Goal: Information Seeking & Learning: Learn about a topic

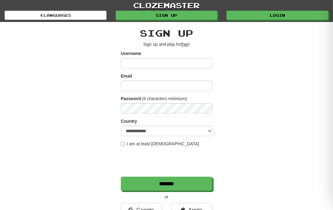
scroll to position [12, 0]
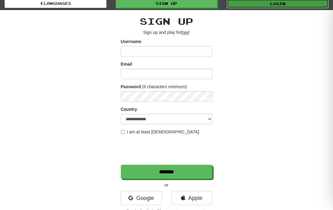
click at [242, 7] on link "Login" at bounding box center [278, 3] width 102 height 9
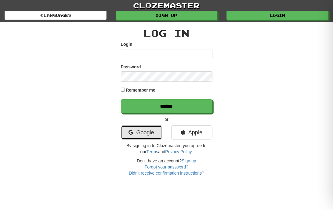
click at [135, 135] on link "Google" at bounding box center [141, 132] width 41 height 14
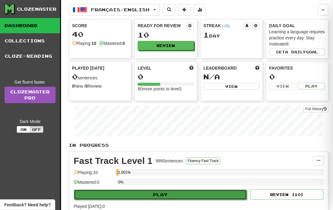
click at [146, 195] on button "Play" at bounding box center [160, 195] width 173 height 10
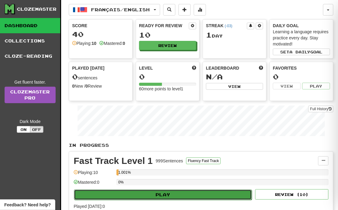
select select "**"
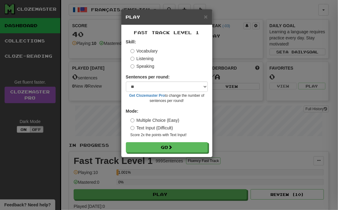
click at [144, 56] on label "Listening" at bounding box center [141, 59] width 23 height 6
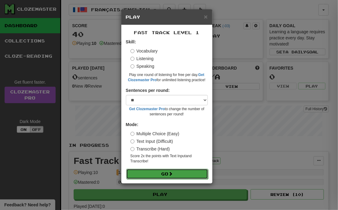
click at [147, 176] on button "Go" at bounding box center [167, 174] width 82 height 10
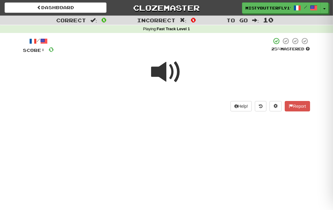
click at [169, 76] on span at bounding box center [166, 72] width 31 height 31
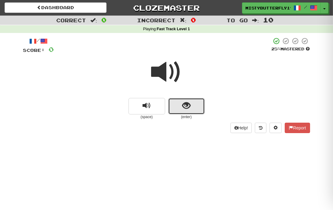
click at [196, 100] on button "show sentence" at bounding box center [186, 106] width 37 height 16
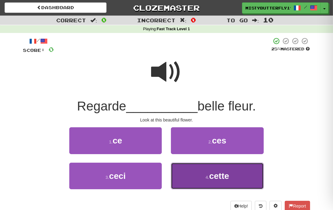
click at [207, 172] on button "4 . cette" at bounding box center [217, 176] width 93 height 27
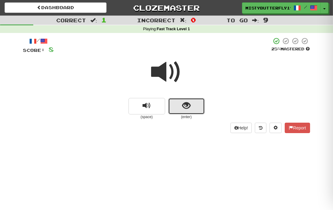
click at [192, 111] on button "show sentence" at bounding box center [186, 106] width 37 height 16
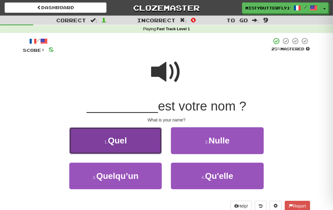
click at [137, 146] on button "1 . Quel" at bounding box center [115, 140] width 93 height 27
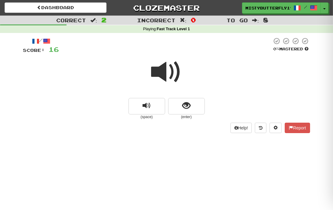
click at [183, 115] on small "(enter)" at bounding box center [186, 116] width 37 height 5
click at [187, 112] on button "show sentence" at bounding box center [186, 106] width 37 height 16
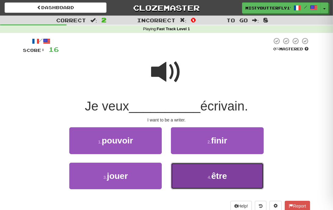
click at [208, 176] on small "4 ." at bounding box center [210, 177] width 4 height 5
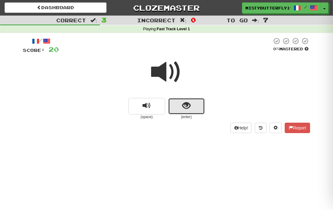
click at [186, 103] on span "show sentence" at bounding box center [186, 106] width 8 height 8
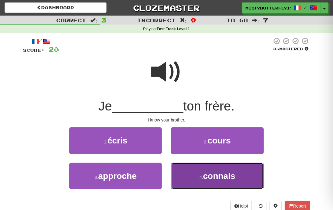
click at [198, 178] on button "4 . connais" at bounding box center [217, 176] width 93 height 27
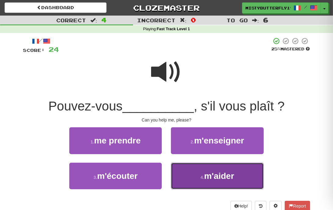
click at [207, 186] on button "4 . m'aider" at bounding box center [217, 176] width 93 height 27
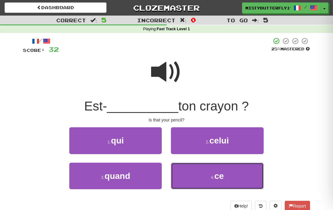
click at [207, 186] on button "4 . ce" at bounding box center [217, 176] width 93 height 27
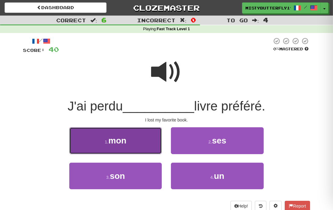
click at [126, 133] on button "1 . mon" at bounding box center [115, 140] width 93 height 27
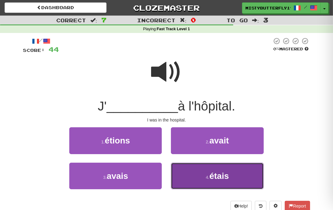
click at [194, 176] on button "4 . étais" at bounding box center [217, 176] width 93 height 27
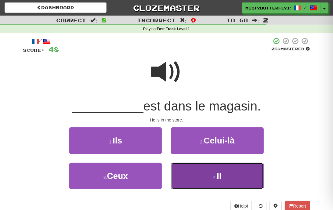
click at [226, 168] on button "4 . Il" at bounding box center [217, 176] width 93 height 27
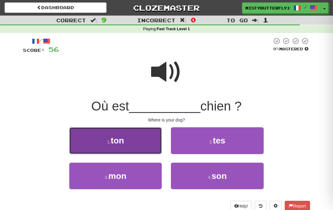
click at [138, 137] on button "1 . ton" at bounding box center [115, 140] width 93 height 27
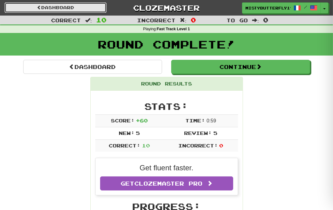
click at [43, 4] on link "Dashboard" at bounding box center [56, 7] width 102 height 10
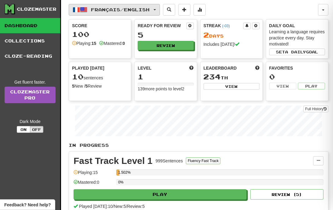
click at [112, 10] on span "Français / English" at bounding box center [120, 9] width 59 height 5
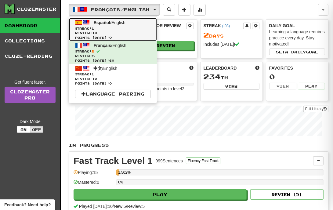
click at [130, 33] on span "Review: 10" at bounding box center [113, 33] width 76 height 5
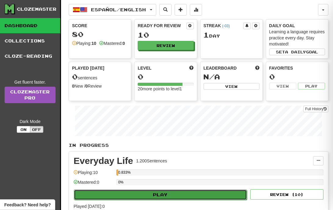
click at [158, 195] on button "Play" at bounding box center [160, 195] width 173 height 10
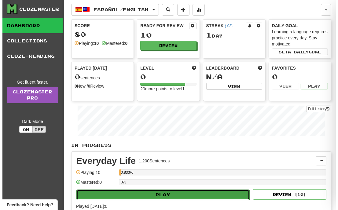
select select "**"
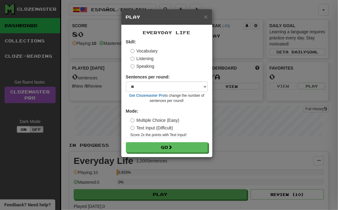
click at [146, 60] on label "Listening" at bounding box center [141, 59] width 23 height 6
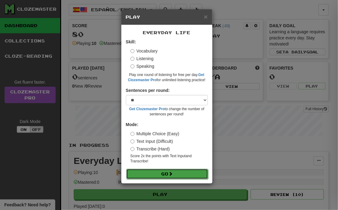
click at [152, 173] on button "Go" at bounding box center [167, 174] width 82 height 10
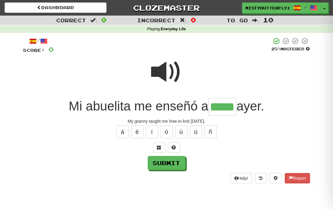
type input "*****"
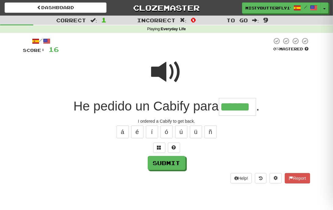
type input "******"
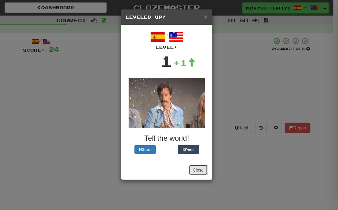
click at [195, 169] on button "Close" at bounding box center [198, 170] width 19 height 10
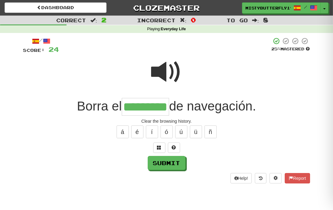
type input "*********"
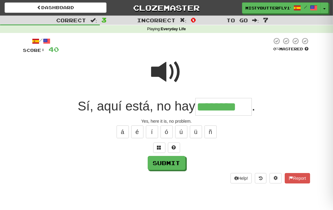
type input "********"
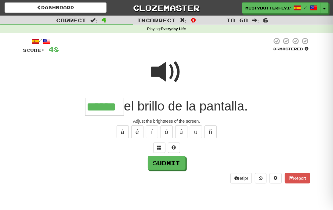
type input "******"
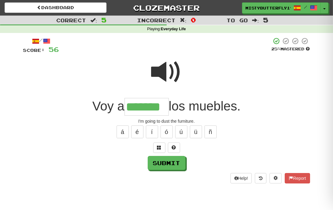
type input "*******"
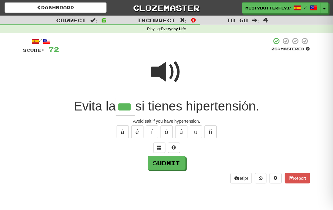
type input "***"
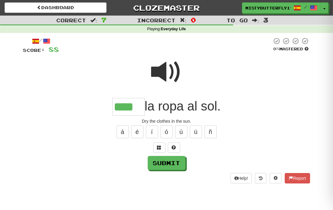
type input "****"
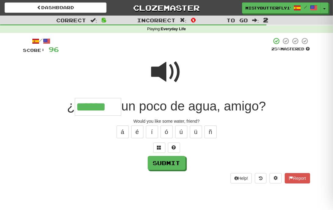
type input "******"
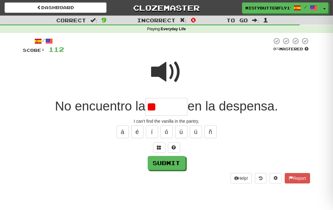
type input "*"
type input "********"
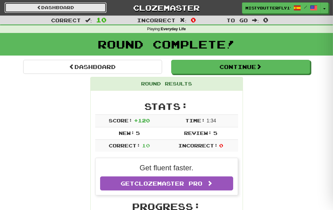
click at [44, 7] on link "Dashboard" at bounding box center [56, 7] width 102 height 10
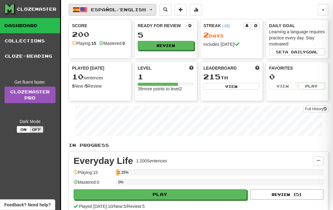
click at [99, 12] on span "Español / English" at bounding box center [118, 9] width 55 height 5
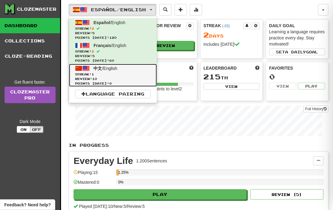
click at [102, 75] on span "Streak: 1" at bounding box center [113, 74] width 76 height 5
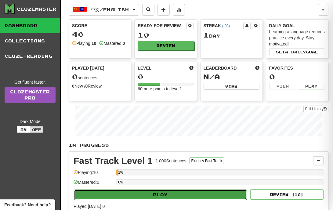
click at [140, 192] on button "Play" at bounding box center [160, 195] width 173 height 10
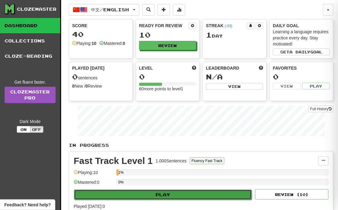
select select "**"
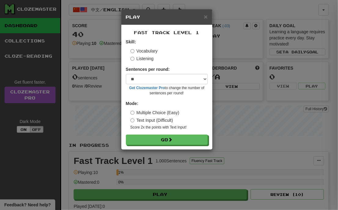
click at [143, 59] on label "Listening" at bounding box center [141, 59] width 23 height 6
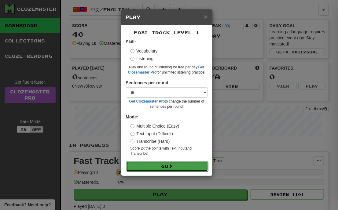
click at [168, 168] on button "Go" at bounding box center [167, 166] width 82 height 10
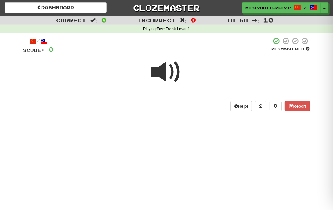
click at [160, 68] on span at bounding box center [166, 72] width 31 height 31
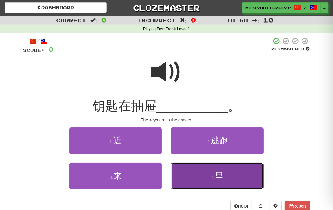
click at [247, 173] on button "4 . [PERSON_NAME]" at bounding box center [217, 176] width 93 height 27
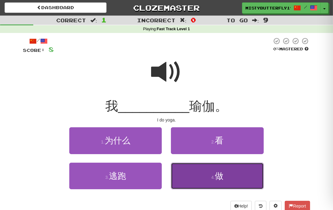
click at [212, 176] on small "4 ." at bounding box center [213, 177] width 4 height 5
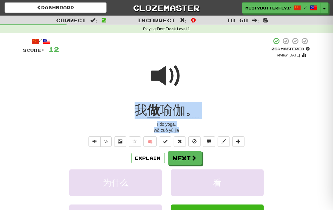
drag, startPoint x: 133, startPoint y: 111, endPoint x: 189, endPoint y: 129, distance: 58.9
click at [189, 129] on div "/ Score: 12 + 4 25 % Mastered Review: [DATE] 我 做 瑜伽。 I do yoga. wǒ zuò yú jiā ½…" at bounding box center [166, 149] width 287 height 225
copy div "我 做 [DEMOGRAPHIC_DATA]。 I do yoga. wǒ zuò yú jiā"
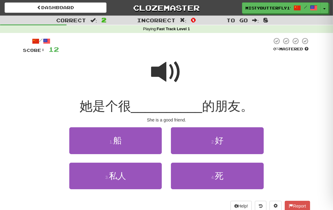
drag, startPoint x: 165, startPoint y: 54, endPoint x: 170, endPoint y: 66, distance: 13.3
click at [170, 66] on span at bounding box center [166, 72] width 31 height 31
click at [165, 58] on span at bounding box center [166, 72] width 31 height 31
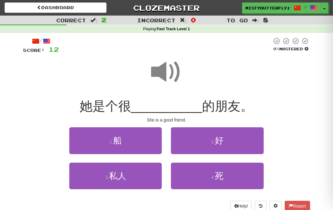
click at [167, 68] on span at bounding box center [166, 72] width 31 height 31
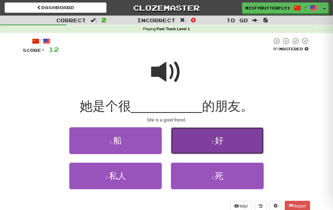
click at [214, 150] on button "2 . 好" at bounding box center [217, 140] width 93 height 27
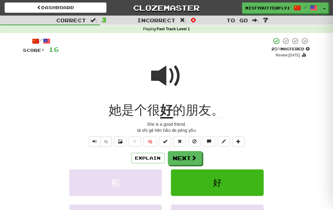
click at [171, 75] on span at bounding box center [166, 76] width 31 height 31
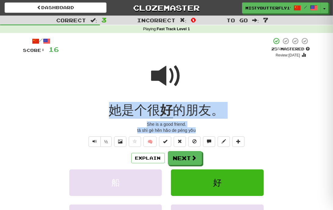
drag, startPoint x: 107, startPoint y: 111, endPoint x: 198, endPoint y: 129, distance: 92.9
click at [198, 129] on div "/ Score: 16 + 4 25 % Mastered Review: [DATE] 她是个很 好 的朋友。 She is a good friend. …" at bounding box center [166, 149] width 287 height 225
copy div "她是个很 好 的朋友。 She is a good friend. tā shì gè hěn hǎo de péng yǒu"
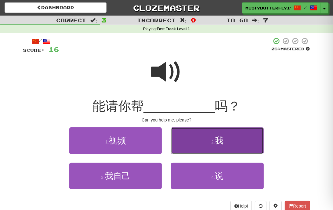
click at [181, 140] on button "2 . 我" at bounding box center [217, 140] width 93 height 27
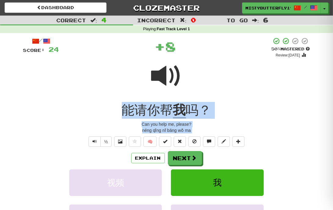
copy div "能请你帮 我 吗？ Can you help me, please? [PERSON_NAME] nǐ bāng wǒ ma ½ 🧠 Explain Next…"
drag, startPoint x: 118, startPoint y: 109, endPoint x: 224, endPoint y: 136, distance: 109.3
click at [224, 136] on div "/ Score: 24 + 8 50 % Mastered Review: [DATE] 能请你帮 我 吗？ Can you help me, please?…" at bounding box center [166, 149] width 287 height 225
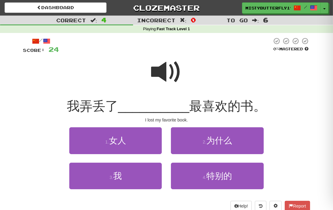
click at [165, 70] on span at bounding box center [166, 72] width 31 height 31
click at [174, 69] on span at bounding box center [166, 72] width 31 height 31
click at [163, 78] on span at bounding box center [166, 72] width 31 height 31
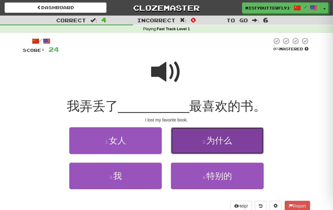
click at [192, 137] on button "2 . 为什么" at bounding box center [217, 140] width 93 height 27
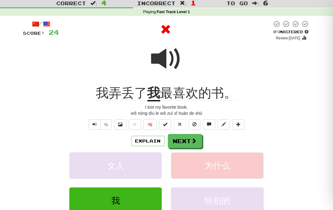
scroll to position [17, 0]
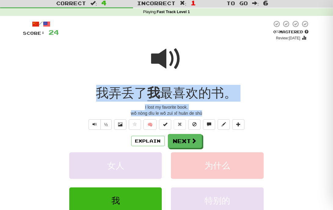
drag, startPoint x: 95, startPoint y: 90, endPoint x: 205, endPoint y: 112, distance: 112.0
click at [205, 112] on div "/ Score: 24 0 % Mastered Review: [DATE] 我弄丢了 我 最喜欢的书。 I lost my favorite book. …" at bounding box center [166, 132] width 287 height 225
copy div "我弄丢了 我 最喜欢的书。 I lost my favorite book. wǒ nòng dīu le wǒ zuì xǐ huān de shū"
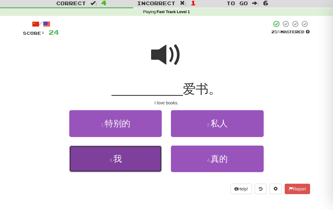
click at [136, 165] on button "3 . 我" at bounding box center [115, 159] width 93 height 27
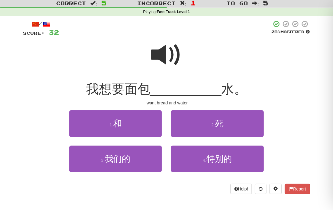
click at [165, 58] on span at bounding box center [166, 55] width 31 height 31
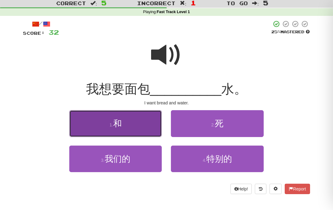
click at [143, 113] on button "1 . 和" at bounding box center [115, 123] width 93 height 27
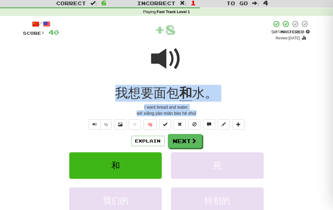
drag, startPoint x: 112, startPoint y: 90, endPoint x: 205, endPoint y: 114, distance: 96.6
click at [205, 114] on div "/ Score: 40 + 8 50 % Mastered Review: [DATE] 我想要面包 和 水。 I want bread and water.…" at bounding box center [166, 132] width 287 height 225
copy div "我想要面包 和 水。 I want bread and water. wǒ xiǎng yào miàn bāo hé shuǐ"
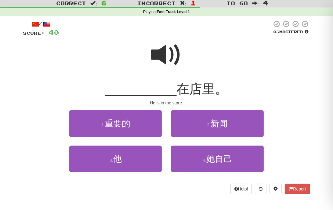
click at [161, 55] on span at bounding box center [166, 55] width 31 height 31
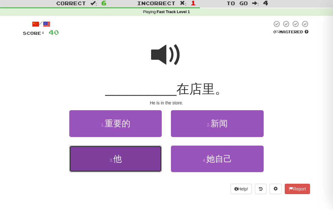
click at [144, 158] on button "3 . 他" at bounding box center [115, 159] width 93 height 27
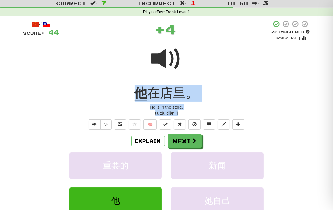
drag, startPoint x: 136, startPoint y: 95, endPoint x: 185, endPoint y: 113, distance: 52.9
click at [185, 113] on div "/ Score: 44 + 4 25 % Mastered Review: [DATE] 他 在店里。 He is in the store. tā zài …" at bounding box center [166, 132] width 287 height 225
copy div "他 在店里。 He is in the store. tā zài diàn lǐ"
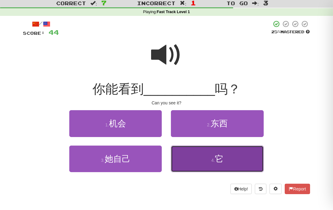
click at [184, 153] on button "4 . 它" at bounding box center [217, 159] width 93 height 27
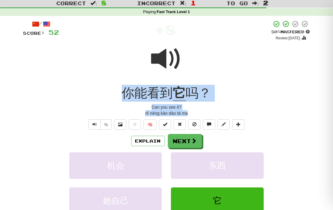
drag, startPoint x: 121, startPoint y: 94, endPoint x: 208, endPoint y: 113, distance: 89.1
click at [208, 113] on div "/ Score: 52 + 8 50 % Mastered Review: [DATE] 你能看到 它 吗？ Can you see it? [PERSON_…" at bounding box center [166, 132] width 287 height 225
copy div "你能看到 它 吗？ Can you see it? [PERSON_NAME] kàn dào tā ma"
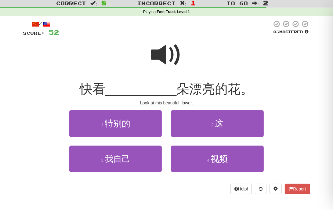
click at [164, 54] on span at bounding box center [166, 55] width 31 height 31
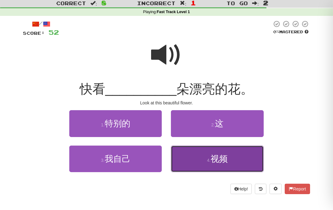
click at [200, 157] on button "4 . 视频" at bounding box center [217, 159] width 93 height 27
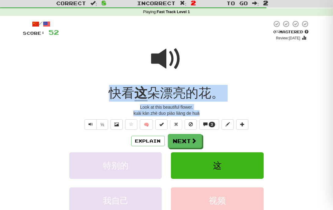
drag, startPoint x: 106, startPoint y: 91, endPoint x: 211, endPoint y: 112, distance: 106.5
click at [211, 112] on div "/ Score: 52 0 % Mastered Review: [DATE] 快看 这 朵漂亮的花。 Look at this beautiful flow…" at bounding box center [166, 132] width 287 height 225
copy div "快看 这 朵漂亮的花。 Look at this beautiful flower. kuài kàn zhè duo piào liàng de huā"
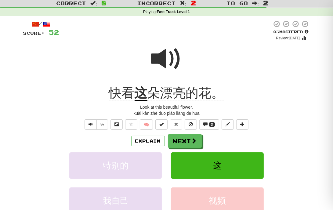
click at [169, 63] on span at bounding box center [166, 59] width 31 height 31
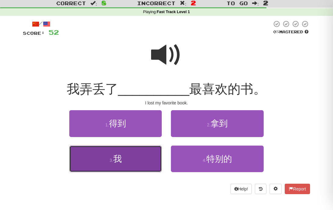
click at [120, 167] on button "3 . 我" at bounding box center [115, 159] width 93 height 27
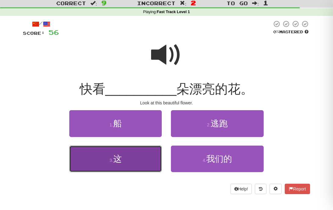
click at [143, 162] on button "3 . 这" at bounding box center [115, 159] width 93 height 27
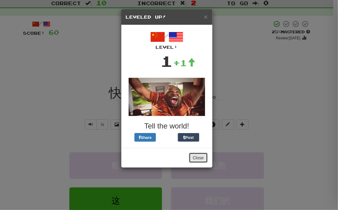
click at [197, 159] on button "Close" at bounding box center [198, 158] width 19 height 10
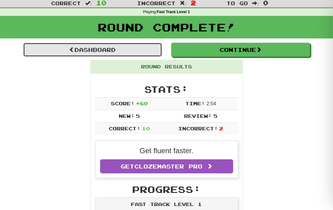
click at [68, 53] on link "Dashboard" at bounding box center [92, 50] width 139 height 14
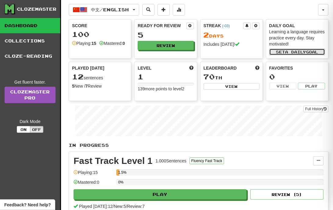
click at [288, 52] on span "a daily" at bounding box center [295, 52] width 21 height 4
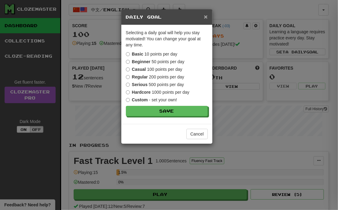
click at [204, 17] on span "×" at bounding box center [206, 16] width 4 height 7
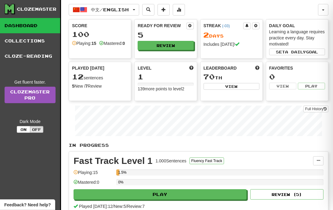
click at [87, 78] on div "12 sentences" at bounding box center [100, 77] width 56 height 8
click at [206, 161] on button "Fluency Fast Track" at bounding box center [207, 161] width 35 height 7
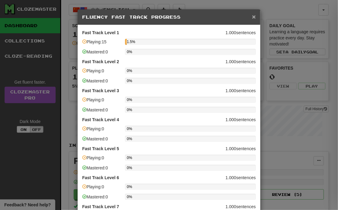
click at [252, 20] on span "×" at bounding box center [254, 16] width 4 height 7
